Goal: Task Accomplishment & Management: Use online tool/utility

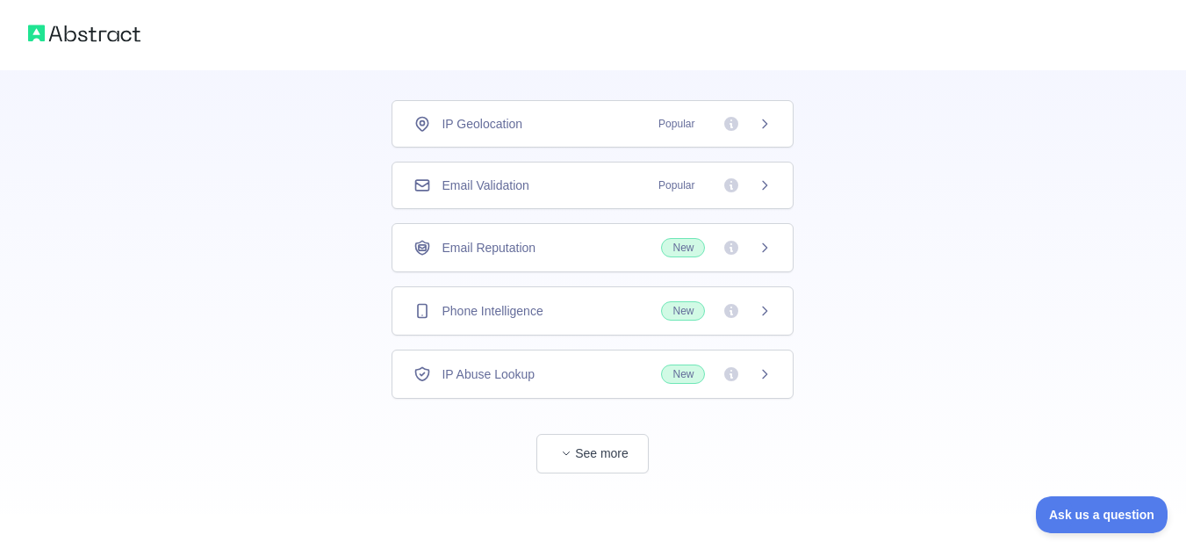
scroll to position [105, 0]
click at [579, 447] on button "See more" at bounding box center [592, 452] width 112 height 40
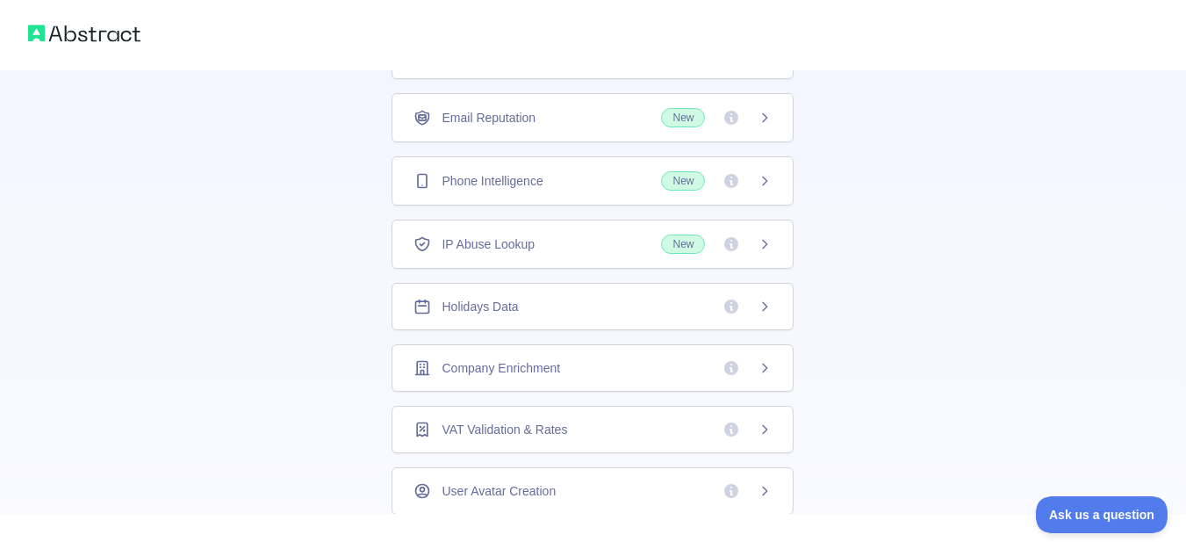
scroll to position [193, 0]
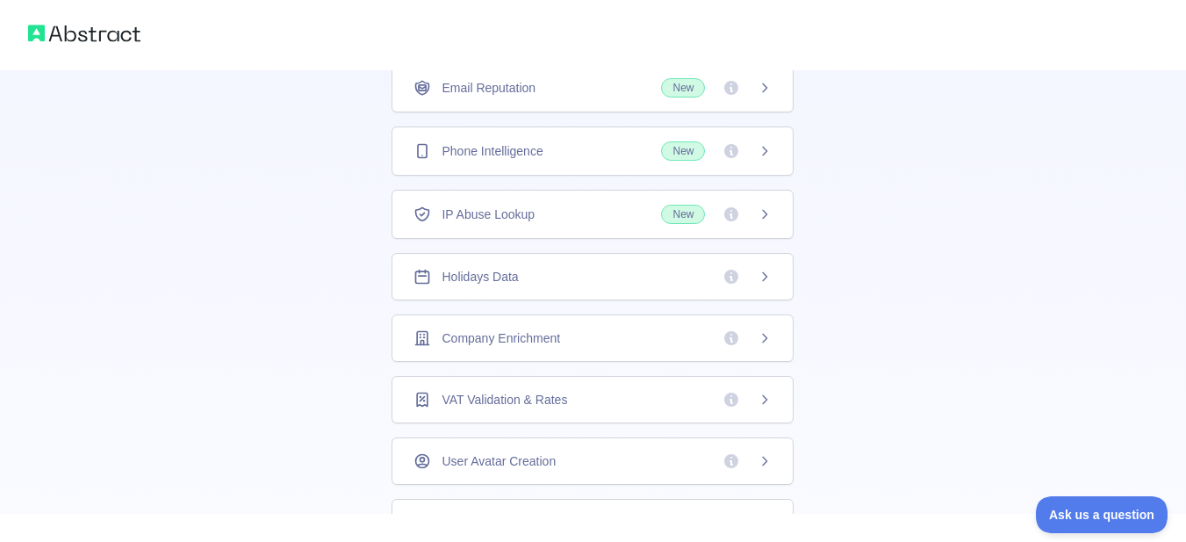
click at [630, 274] on div "Holidays Data" at bounding box center [593, 277] width 358 height 18
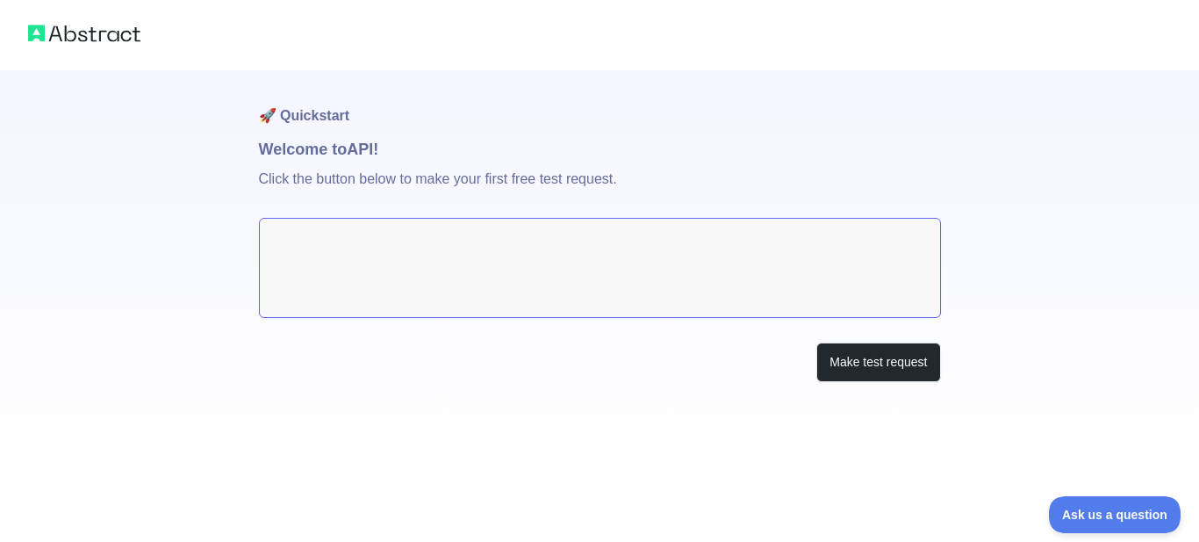
click at [563, 253] on textarea at bounding box center [600, 268] width 682 height 100
click at [879, 365] on button "Make test request" at bounding box center [879, 362] width 124 height 40
click at [353, 162] on p "Click the button below to make your first free test request." at bounding box center [600, 190] width 682 height 56
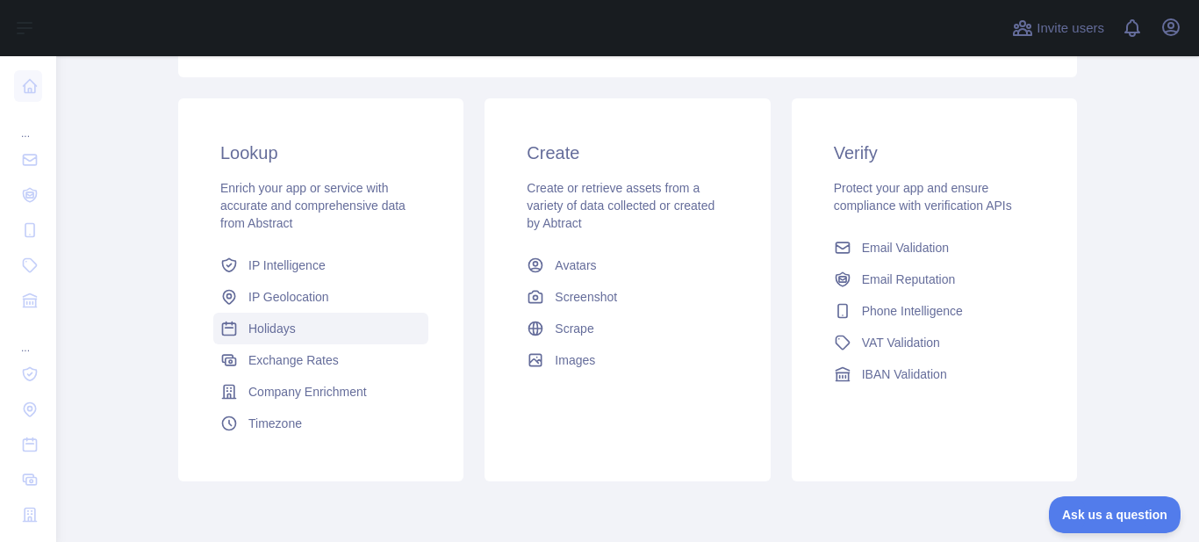
click at [282, 332] on span "Holidays" at bounding box center [271, 329] width 47 height 18
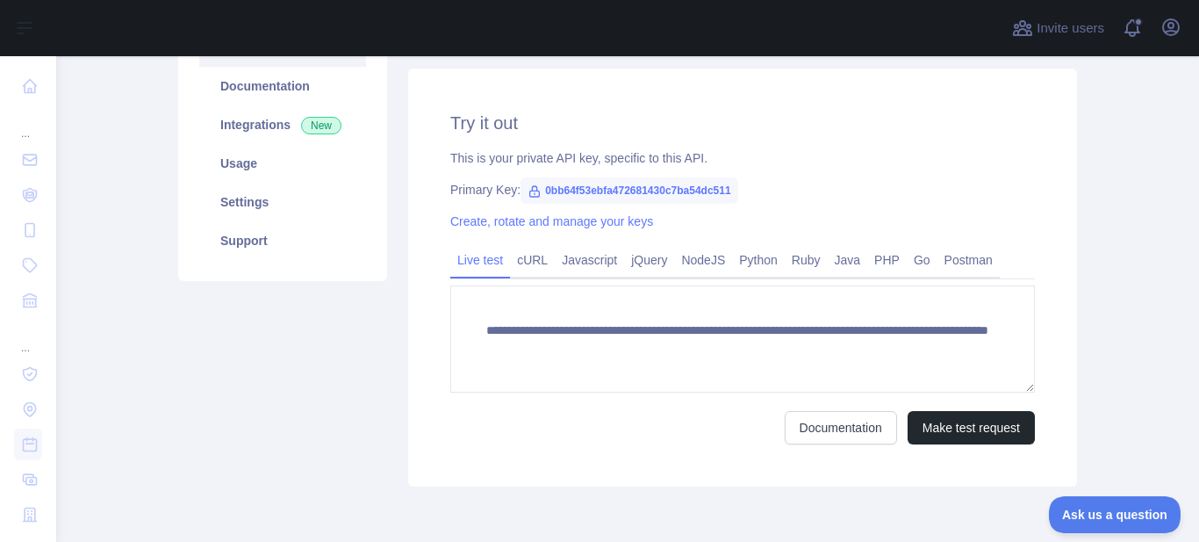
scroll to position [176, 0]
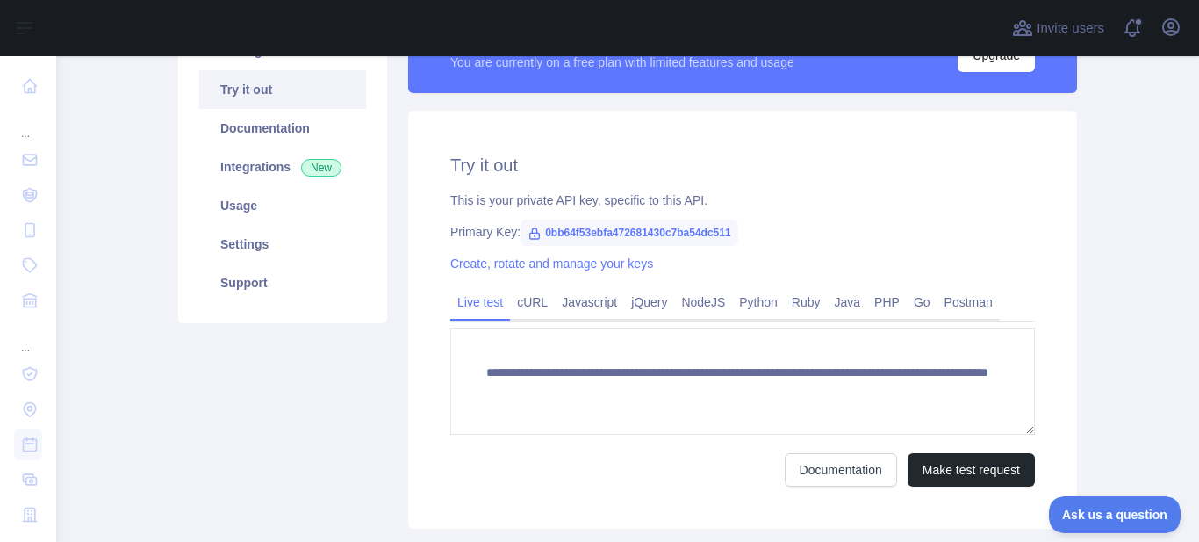
click at [620, 236] on span "0bb64f53ebfa472681430c7ba54dc511" at bounding box center [630, 233] width 218 height 26
drag, startPoint x: 533, startPoint y: 234, endPoint x: 727, endPoint y: 234, distance: 194.0
click at [727, 234] on span "0bb64f53ebfa472681430c7ba54dc511" at bounding box center [630, 233] width 218 height 26
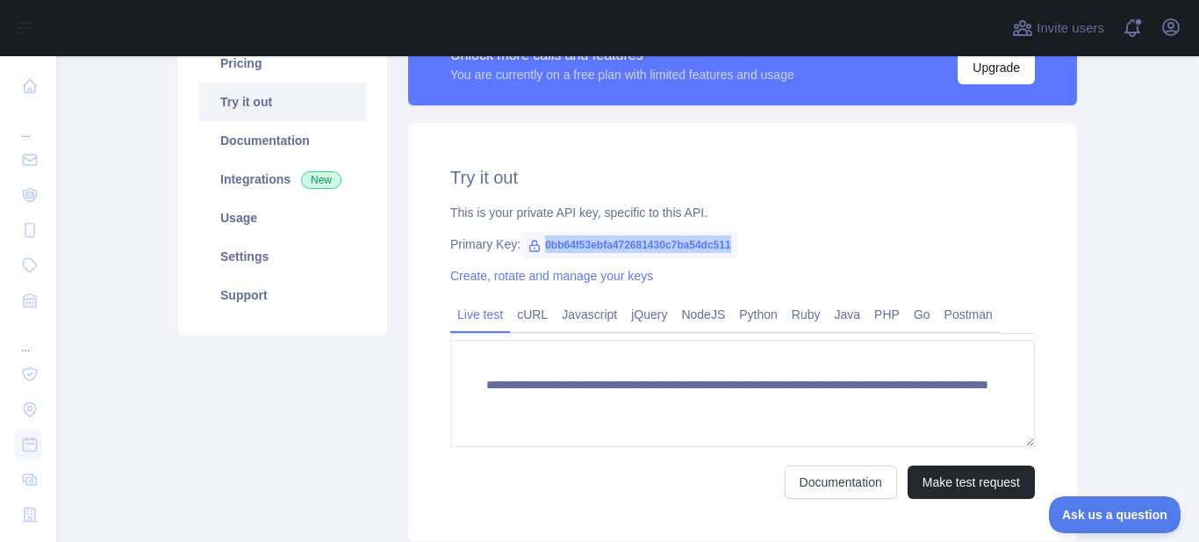
scroll to position [88, 0]
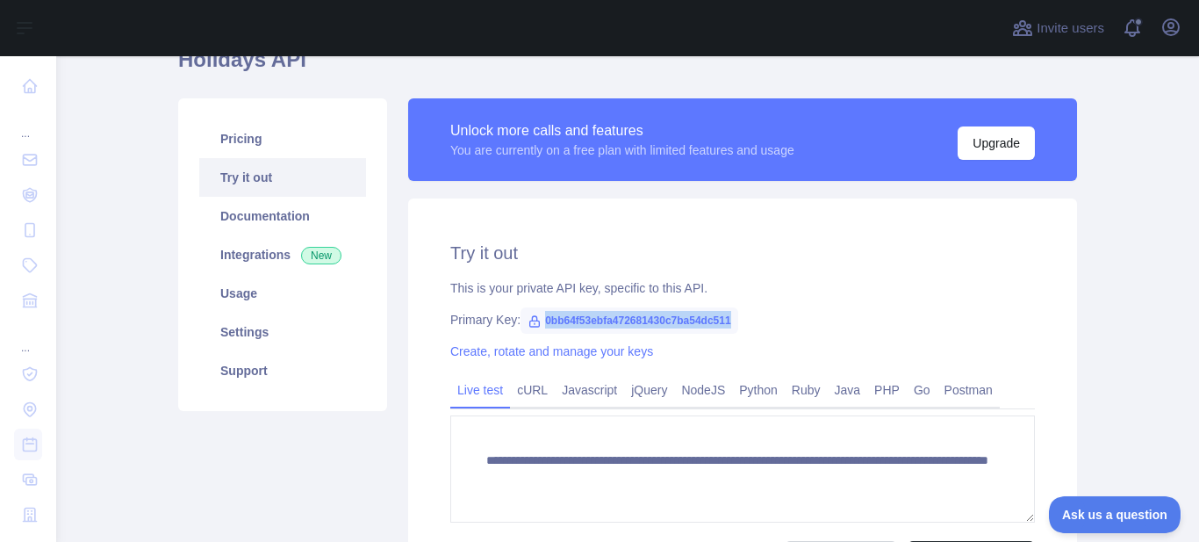
copy span "0bb64f53ebfa472681430c7ba54dc511"
click at [831, 331] on div "**********" at bounding box center [742, 407] width 669 height 418
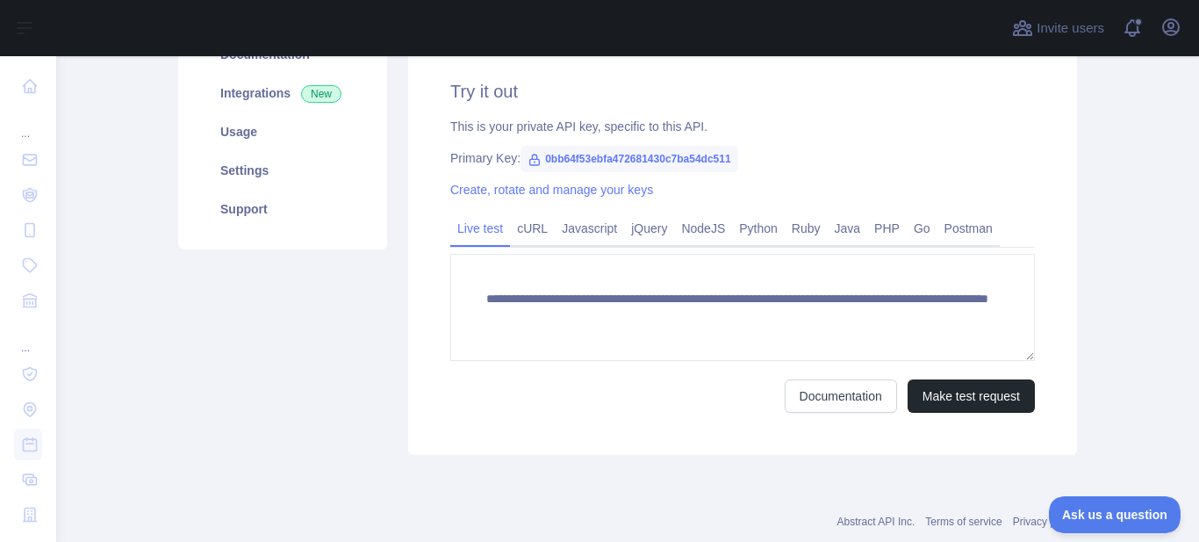
scroll to position [263, 0]
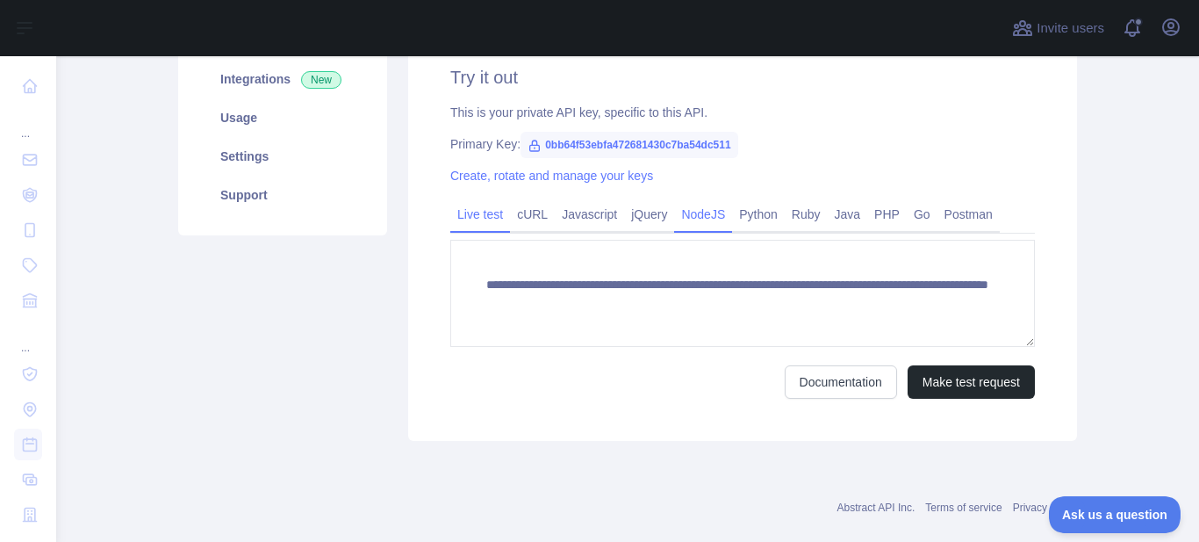
click at [694, 221] on link "NodeJS" at bounding box center [703, 214] width 58 height 28
